Goal: Find contact information: Find contact information

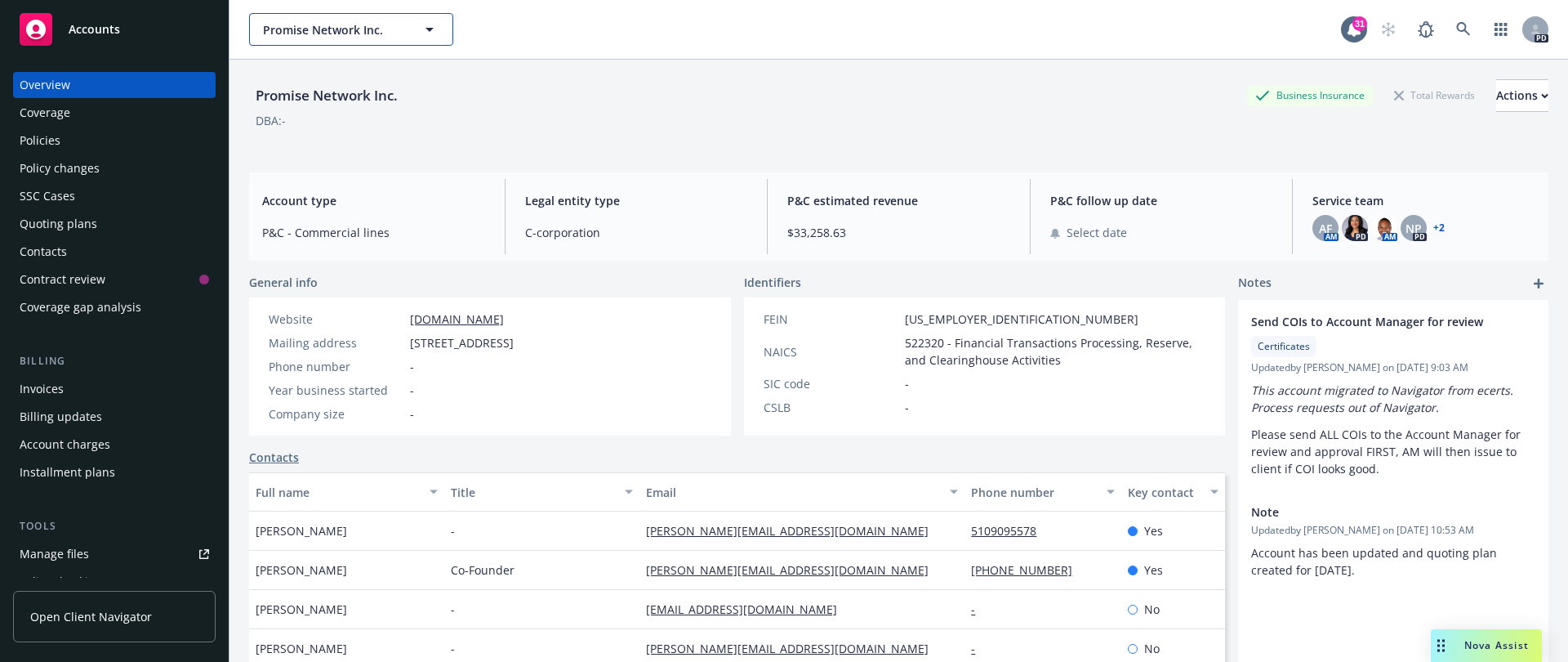
click at [305, 33] on span "Promise Network Inc." at bounding box center [333, 29] width 141 height 18
type input "goodwill"
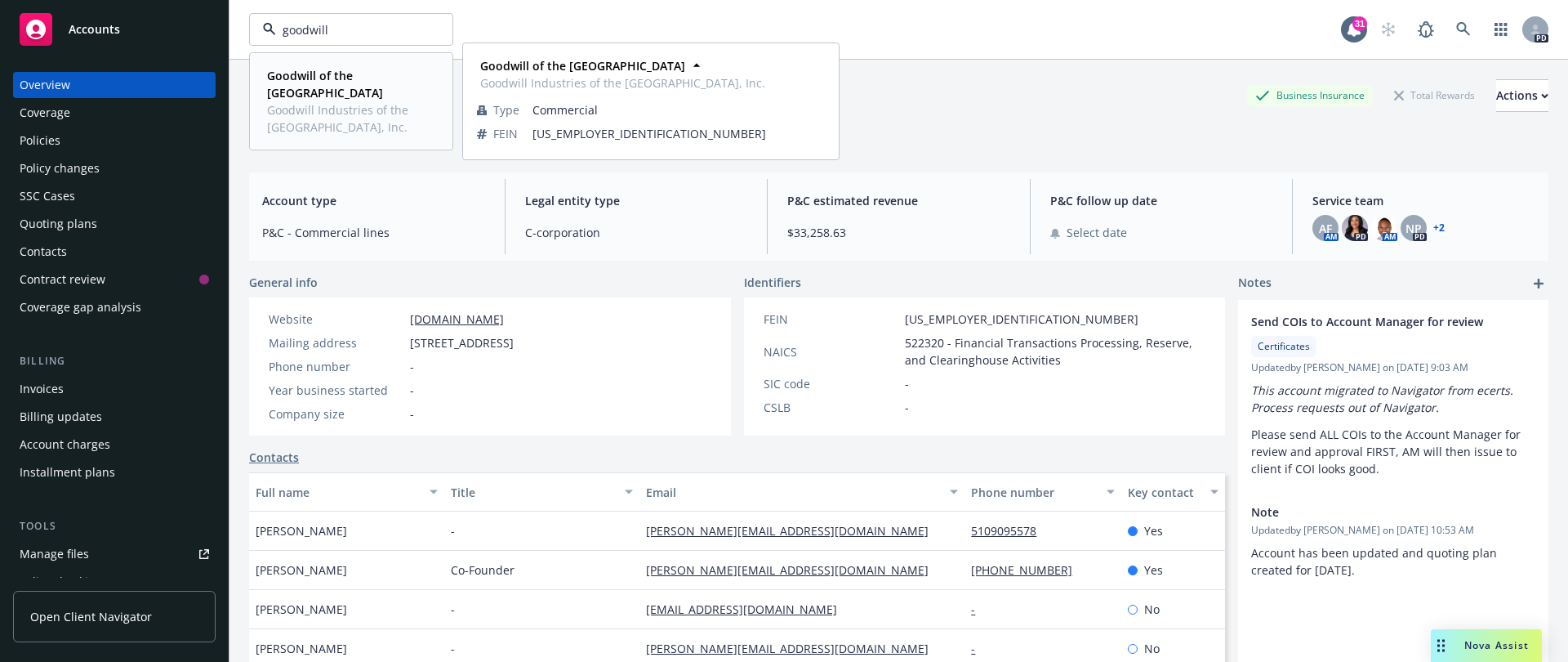
click at [335, 81] on strong "Goodwill of the [GEOGRAPHIC_DATA]" at bounding box center [325, 84] width 116 height 33
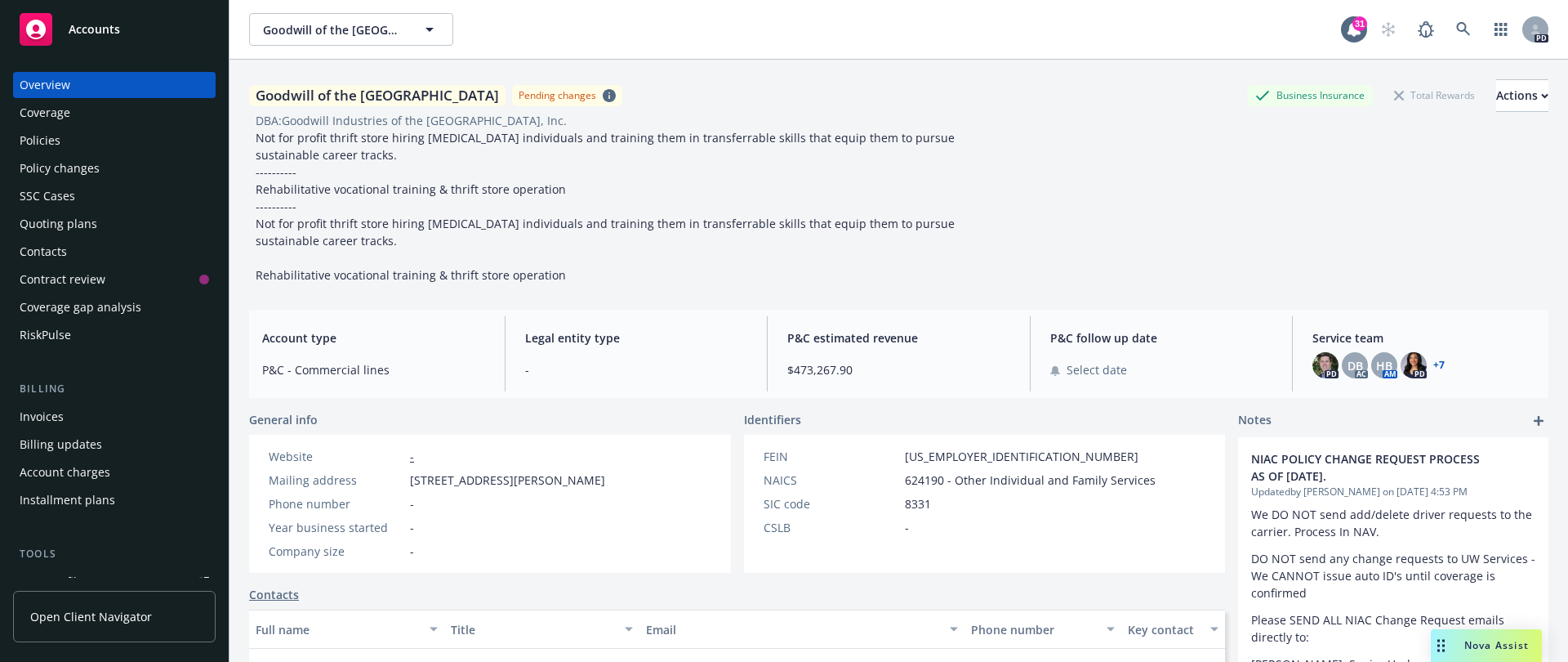
click at [1306, 364] on link "+ 7" at bounding box center [1439, 365] width 12 height 10
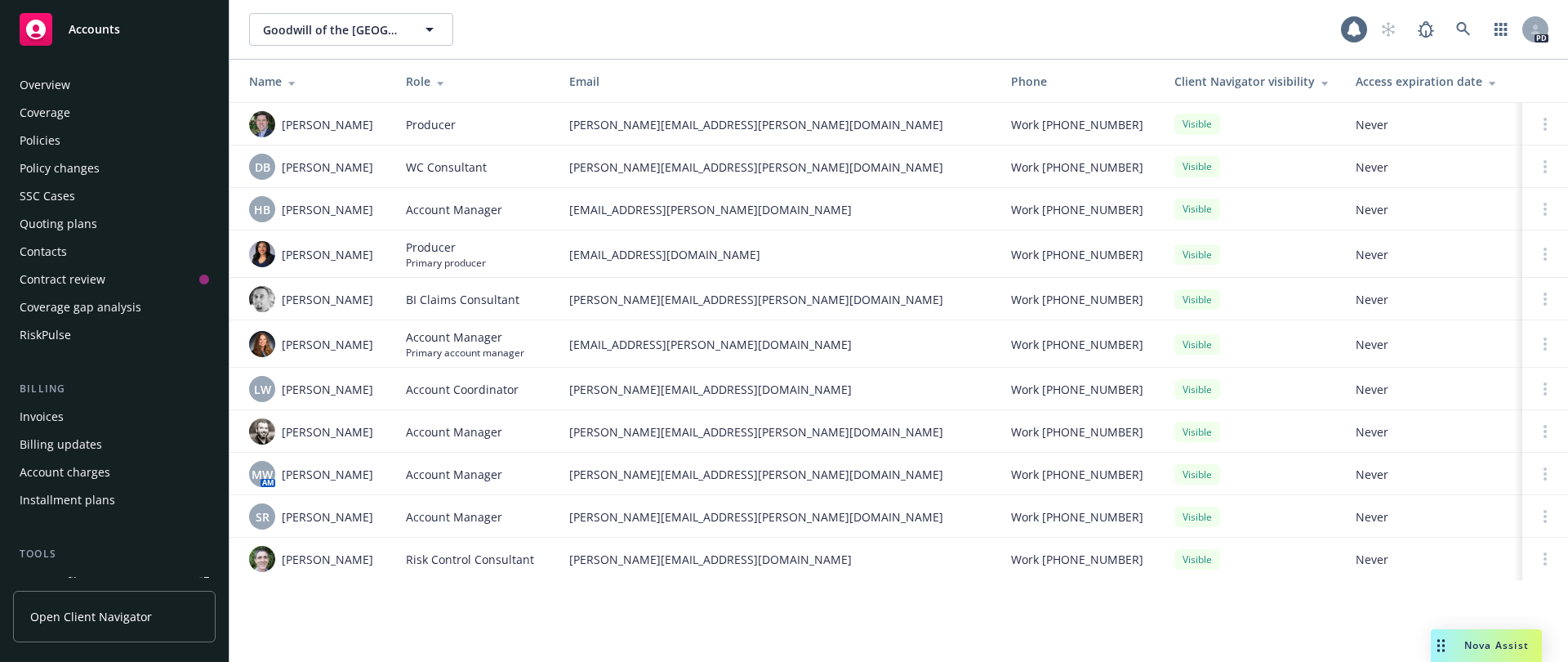
scroll to position [430, 0]
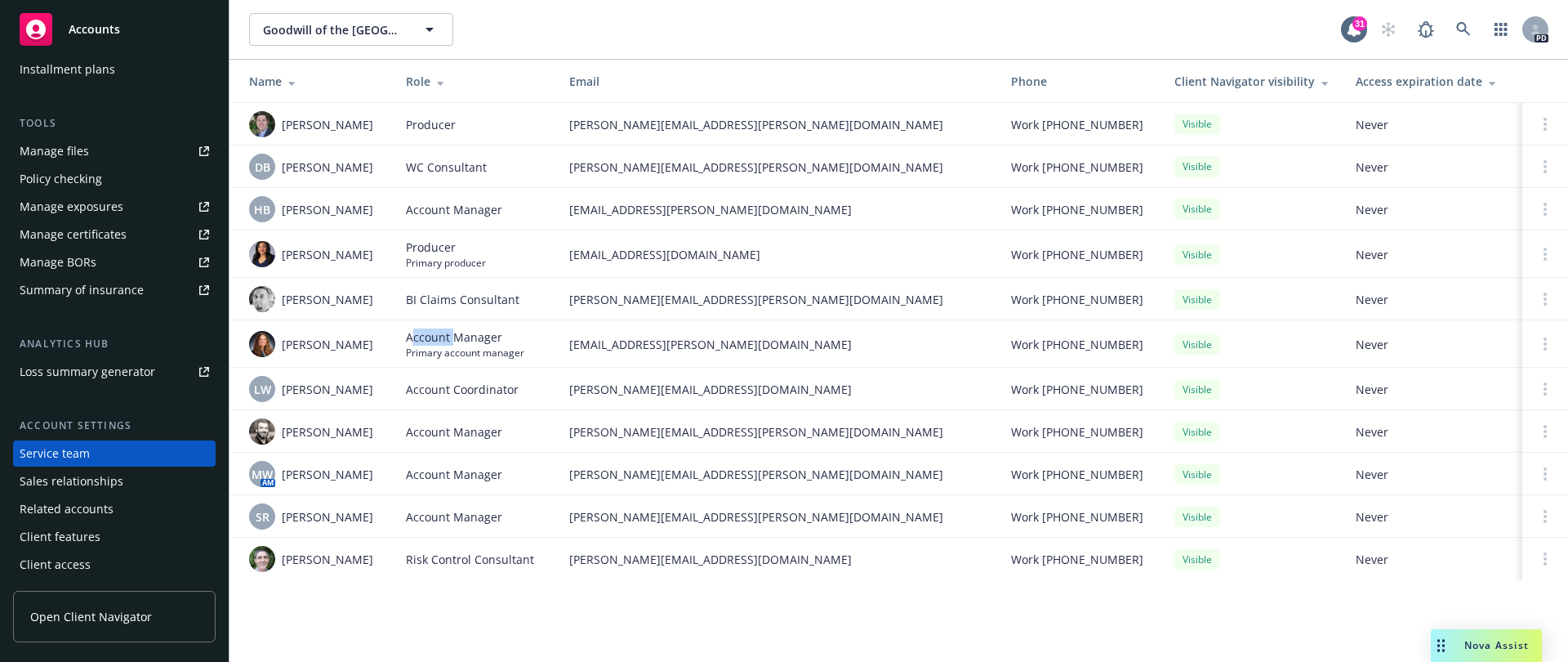
drag, startPoint x: 418, startPoint y: 339, endPoint x: 543, endPoint y: 349, distance: 125.4
click at [541, 349] on div "Account Manager Primary account manager" at bounding box center [474, 344] width 137 height 31
click at [1050, 243] on td "Work (415) 243-6265" at bounding box center [1080, 254] width 164 height 48
click at [267, 347] on img at bounding box center [261, 344] width 26 height 26
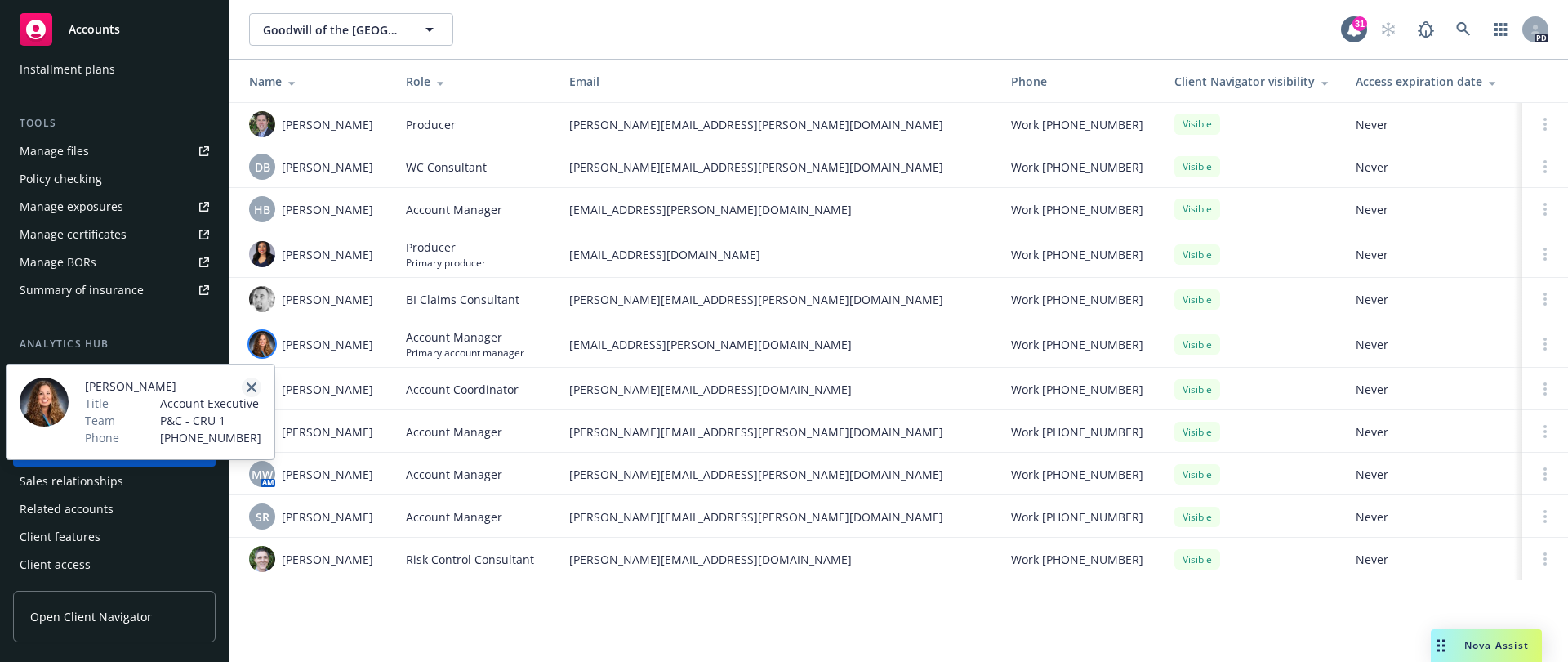
click at [251, 389] on icon "close" at bounding box center [251, 388] width 10 height 10
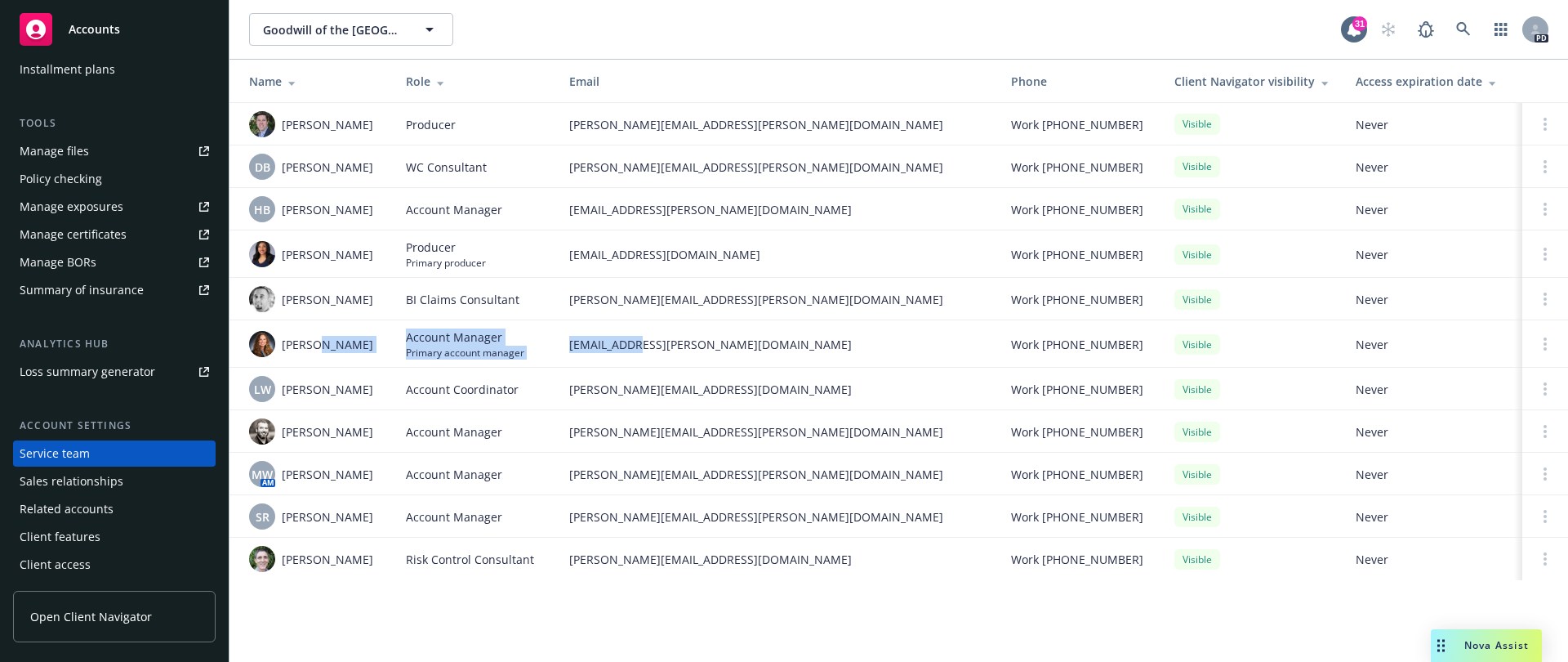
drag, startPoint x: 317, startPoint y: 344, endPoint x: 673, endPoint y: 349, distance: 356.0
click at [663, 349] on tr "Jenn Hyland Account Manager Primary account manager jenn.hyland@newfront.com Wo…" at bounding box center [899, 344] width 1339 height 48
